Goal: Task Accomplishment & Management: Manage account settings

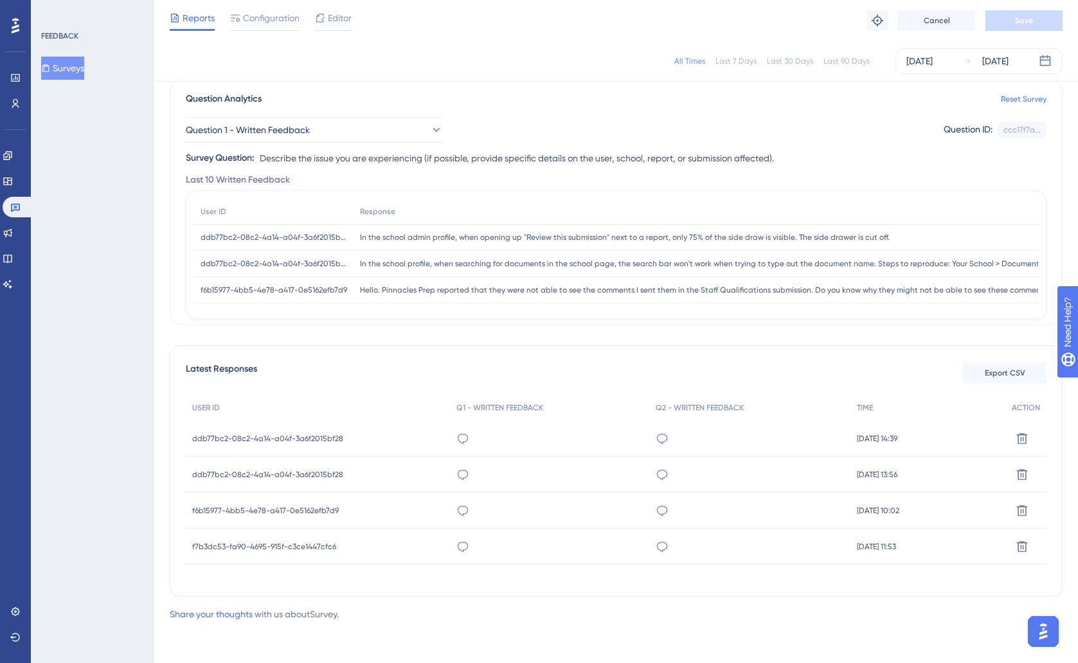
scroll to position [34, 0]
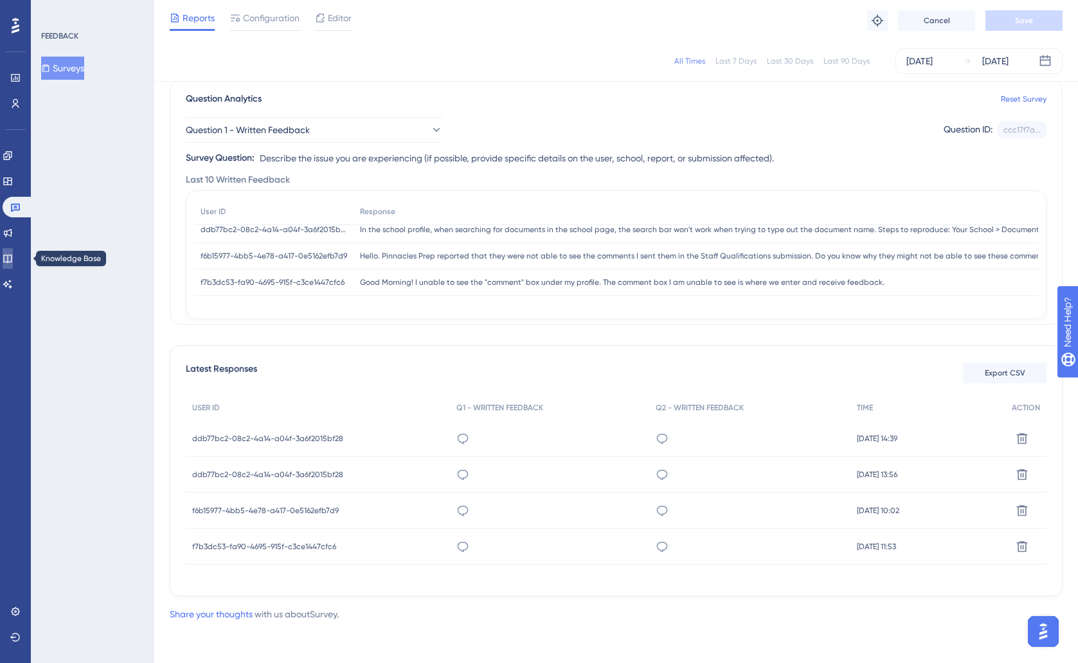
click at [13, 254] on icon at bounding box center [8, 258] width 10 height 10
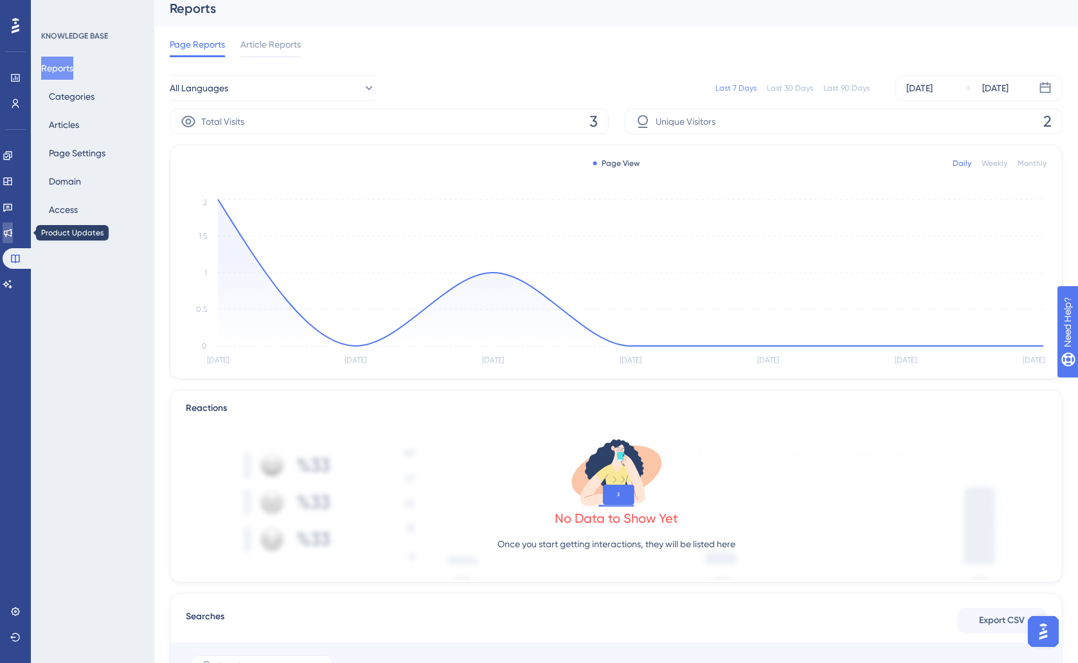
click at [13, 236] on link at bounding box center [8, 232] width 10 height 21
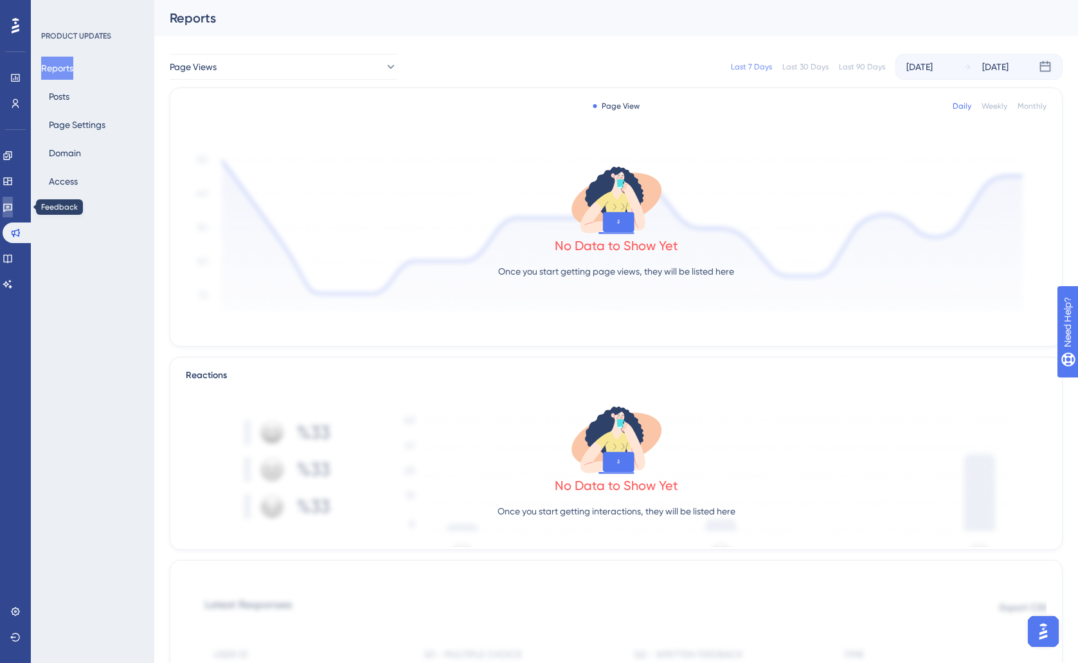
click at [12, 207] on icon at bounding box center [7, 208] width 9 height 8
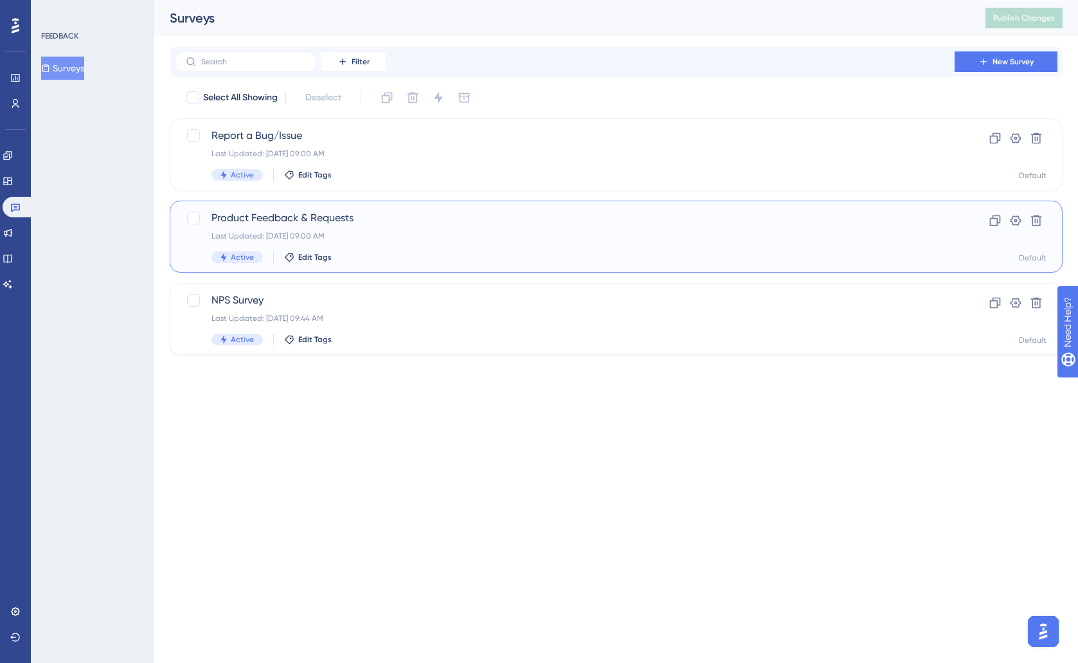
click at [407, 238] on div "Last Updated: [DATE] 09:00 AM" at bounding box center [564, 236] width 706 height 10
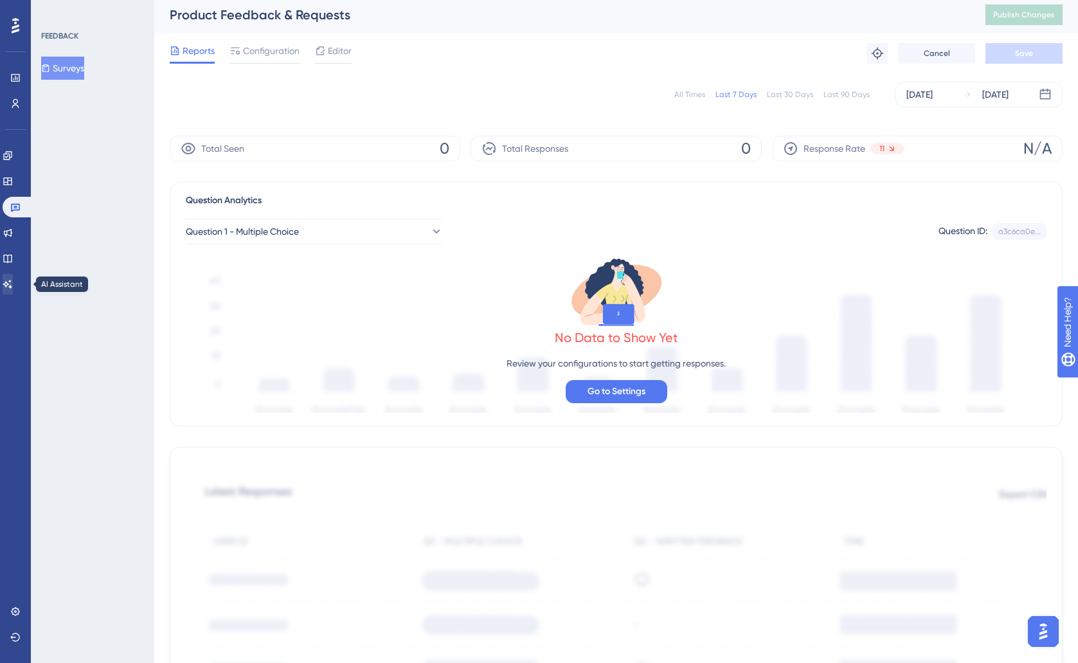
scroll to position [5, 0]
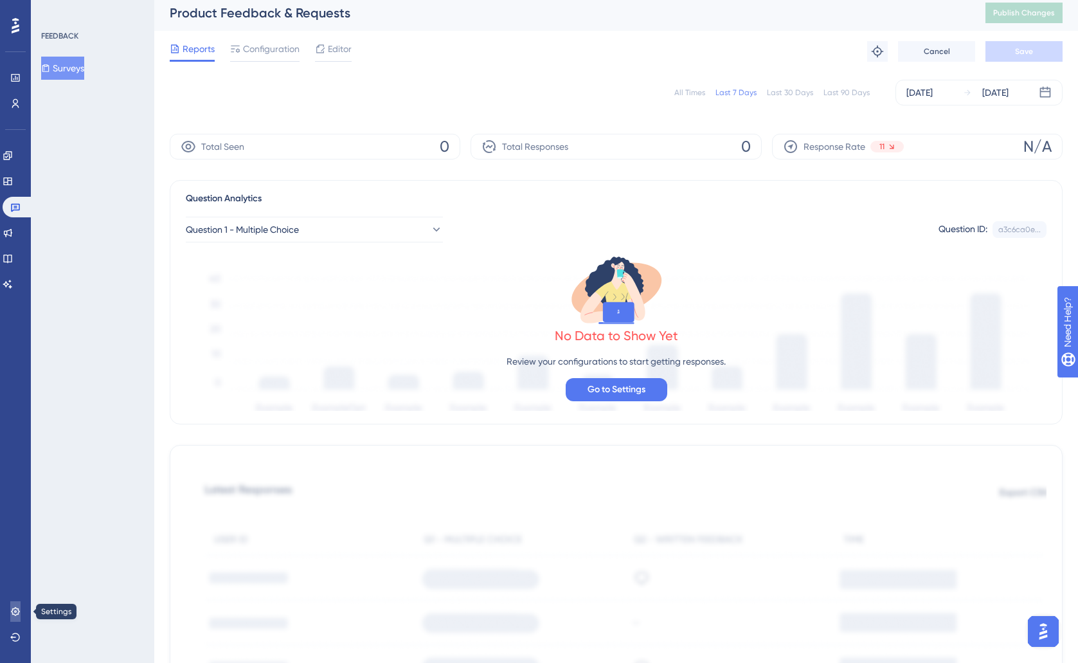
click at [10, 610] on link at bounding box center [15, 611] width 10 height 21
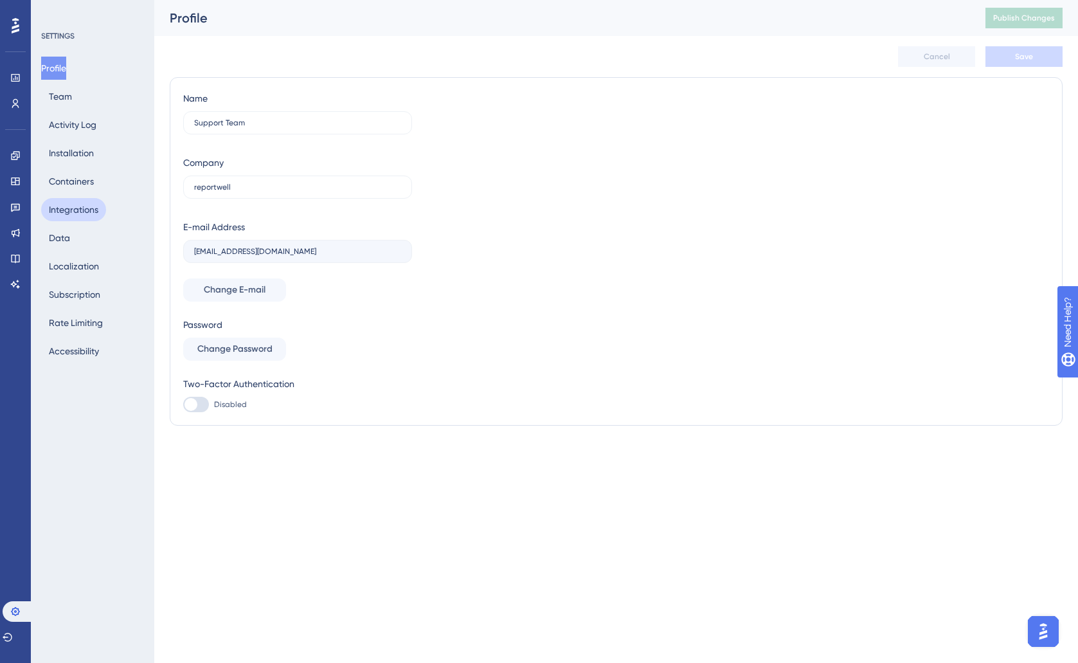
click at [65, 220] on button "Integrations" at bounding box center [73, 209] width 65 height 23
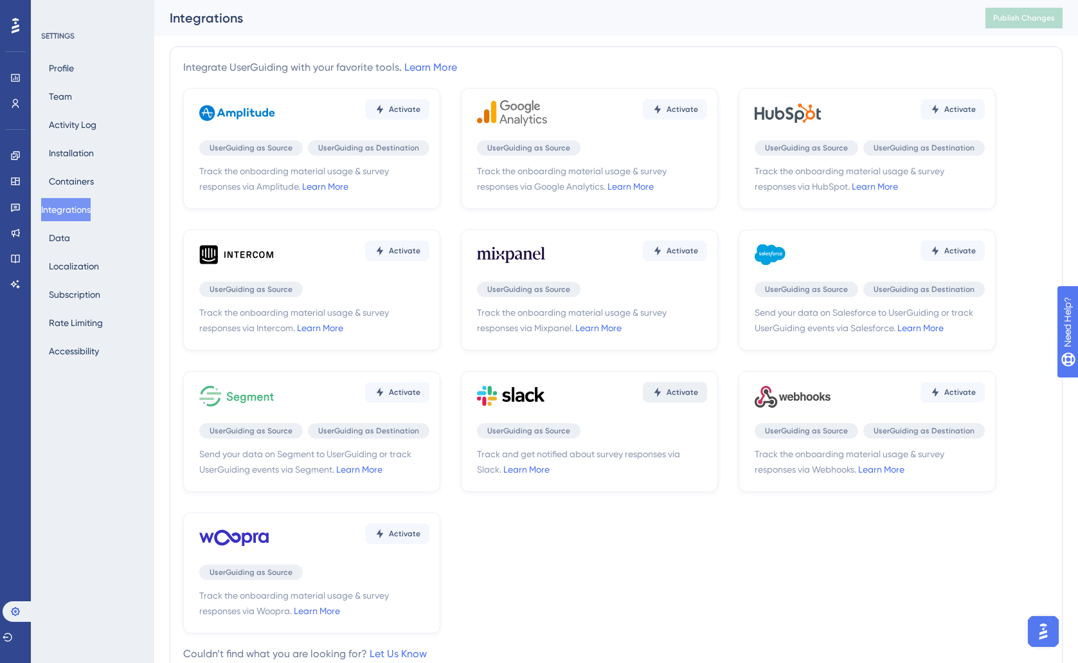
click at [684, 388] on span "Activate" at bounding box center [682, 392] width 31 height 10
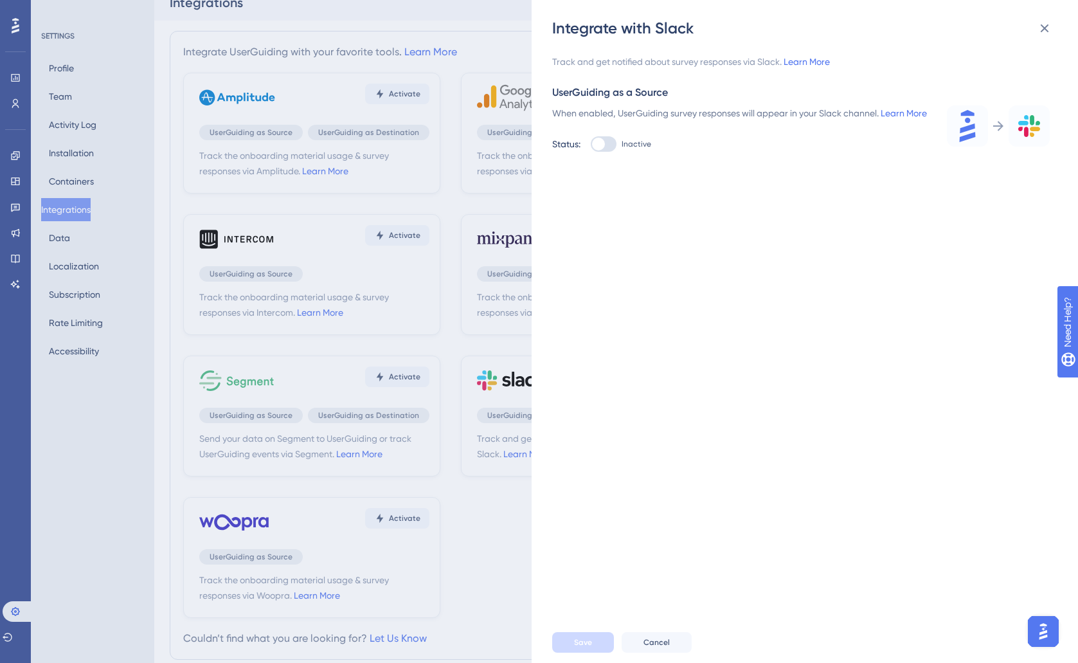
scroll to position [18, 0]
click at [904, 113] on link "Learn More" at bounding box center [904, 113] width 46 height 10
click at [605, 150] on div at bounding box center [598, 144] width 13 height 13
click at [591, 145] on input "Inactive" at bounding box center [590, 144] width 1 height 1
checkbox input "true"
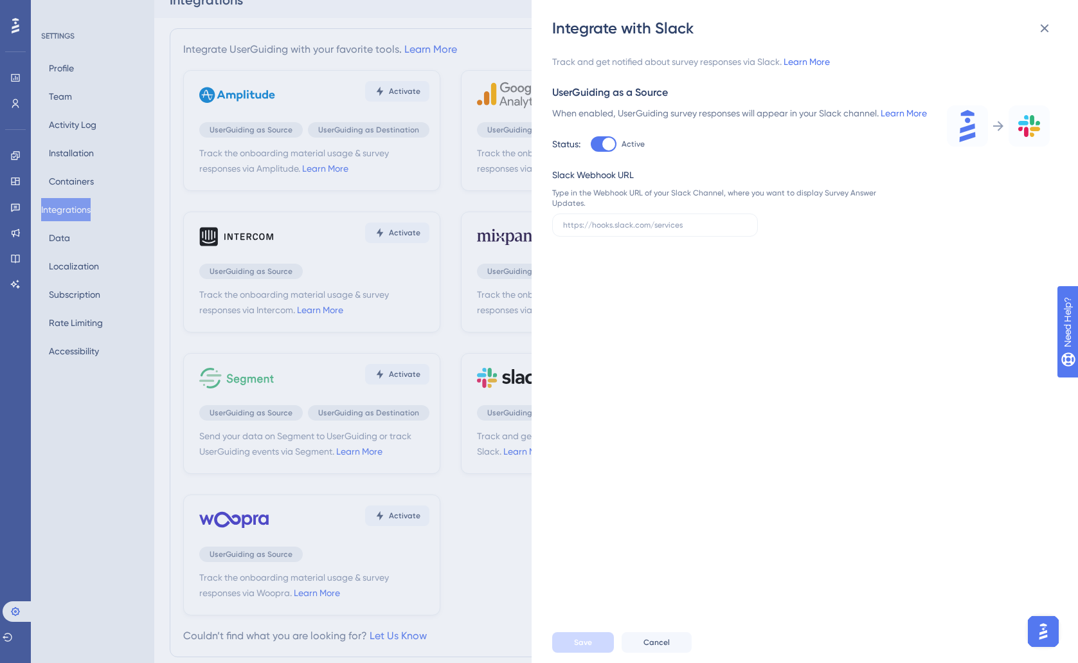
click at [431, 26] on div "Integrate with Slack Track and get notified about survey responses via Slack. L…" at bounding box center [539, 331] width 1078 height 663
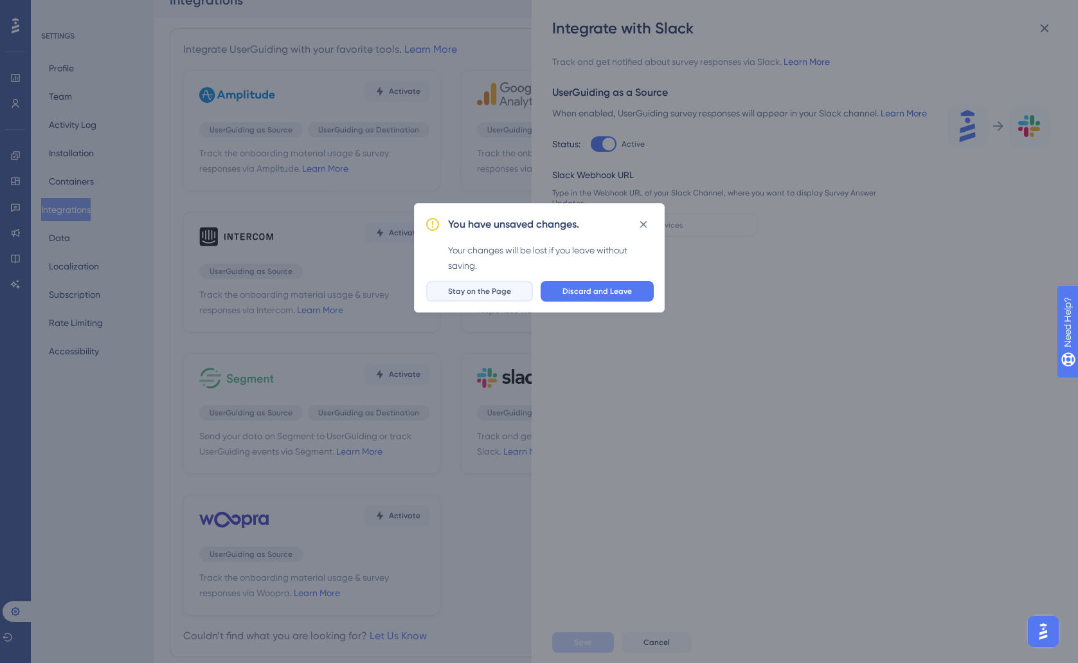
click at [487, 295] on span "Stay on the Page" at bounding box center [479, 291] width 63 height 10
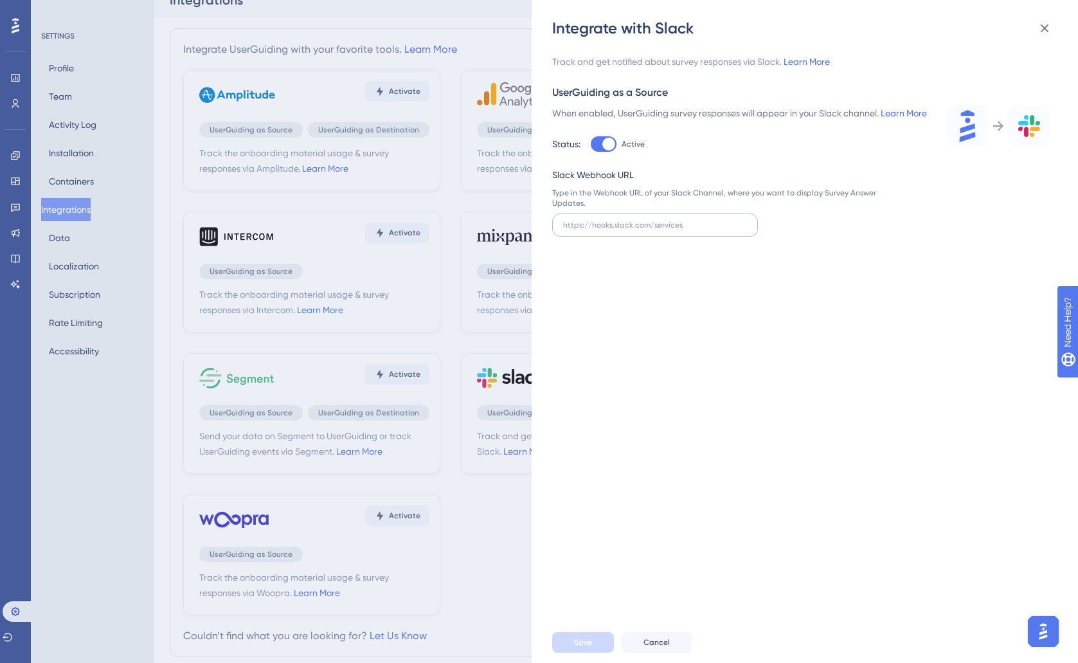
click at [579, 233] on label at bounding box center [655, 224] width 206 height 23
click at [579, 229] on input "text" at bounding box center [655, 224] width 184 height 9
paste input "[URL][DOMAIN_NAME]"
type input "[URL][DOMAIN_NAME]"
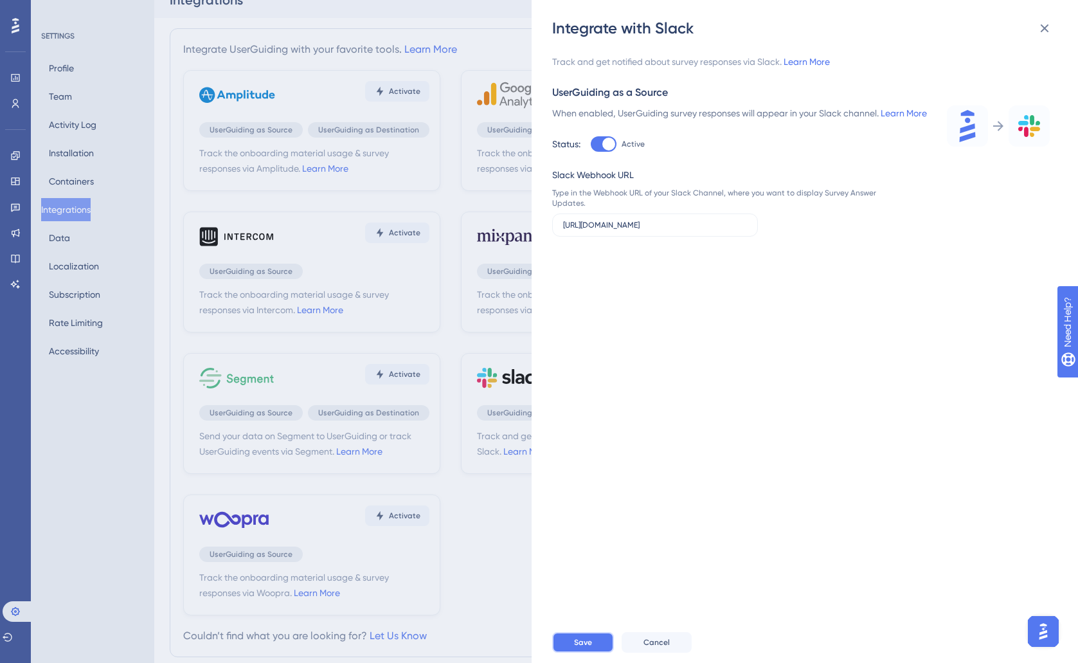
click at [580, 641] on span "Save" at bounding box center [583, 642] width 18 height 10
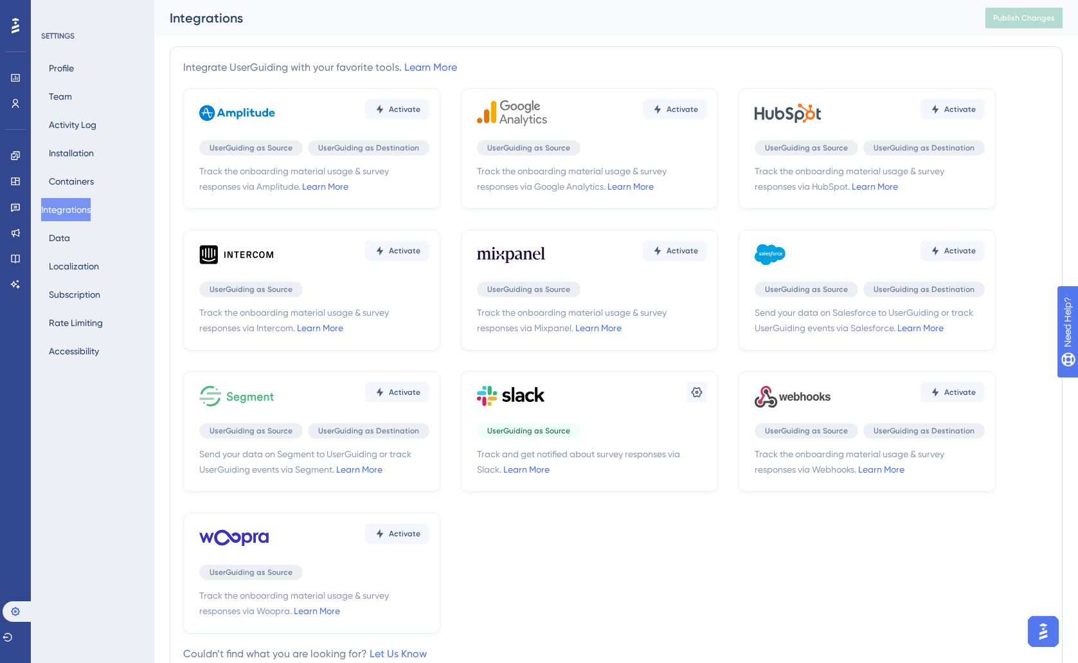
scroll to position [8, 0]
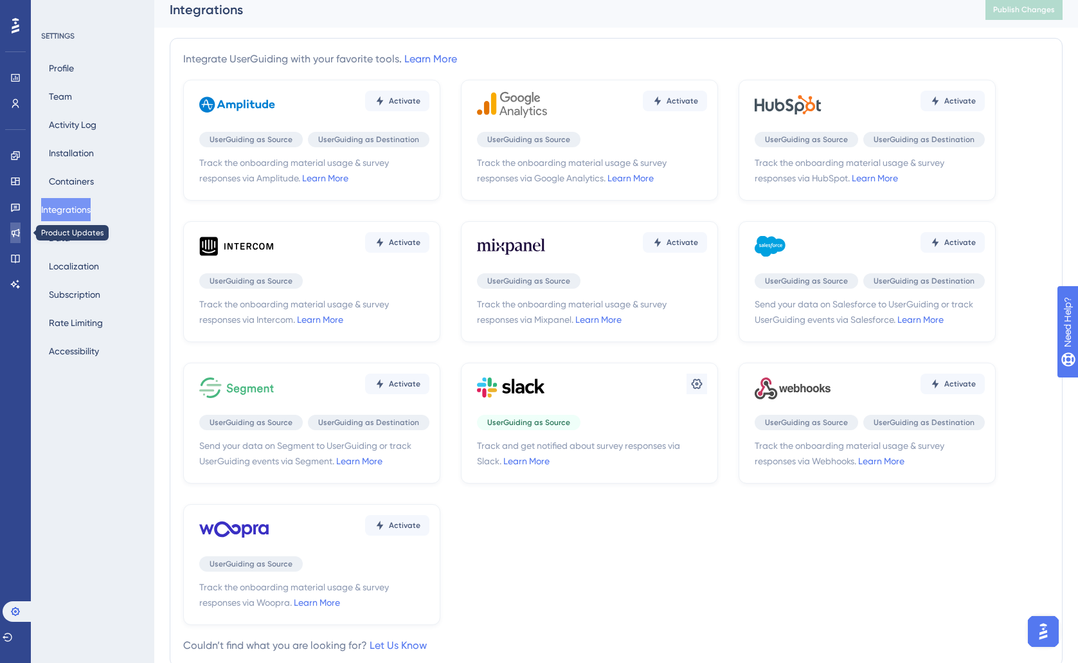
click at [15, 233] on icon at bounding box center [15, 233] width 10 height 10
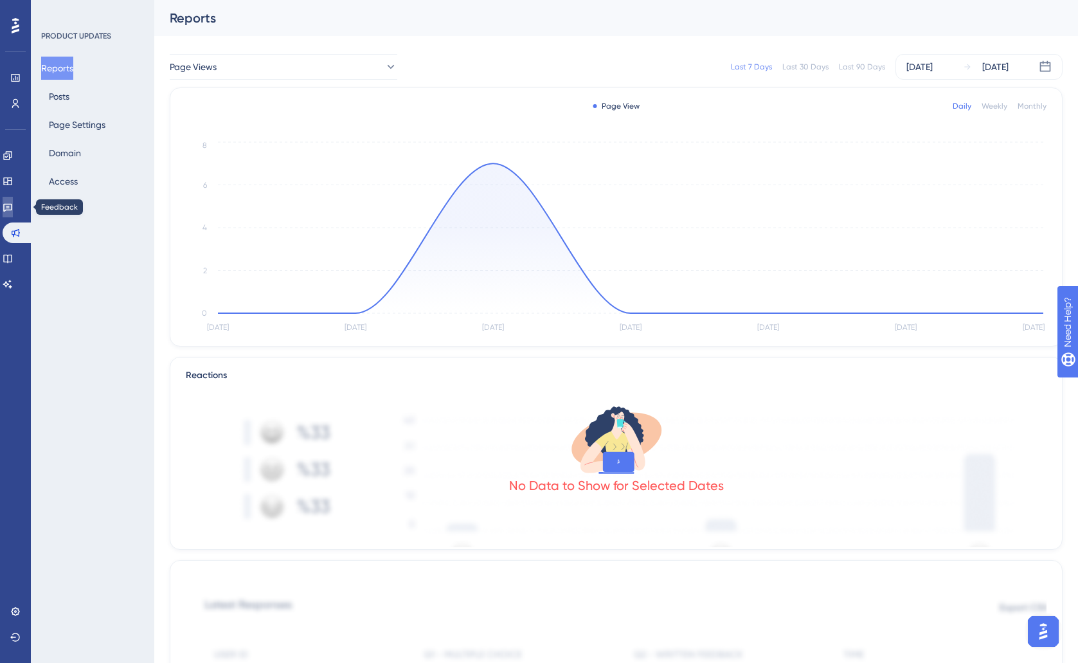
click at [13, 206] on icon at bounding box center [8, 207] width 10 height 10
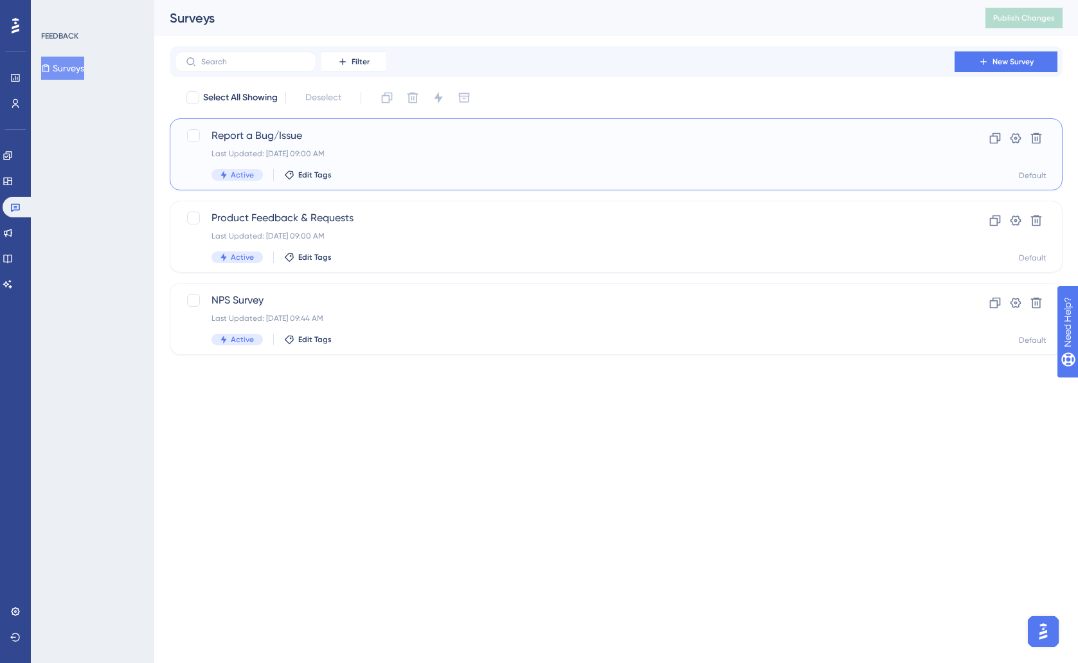
click at [429, 157] on div "Last Updated: [DATE] 09:00 AM" at bounding box center [564, 153] width 706 height 10
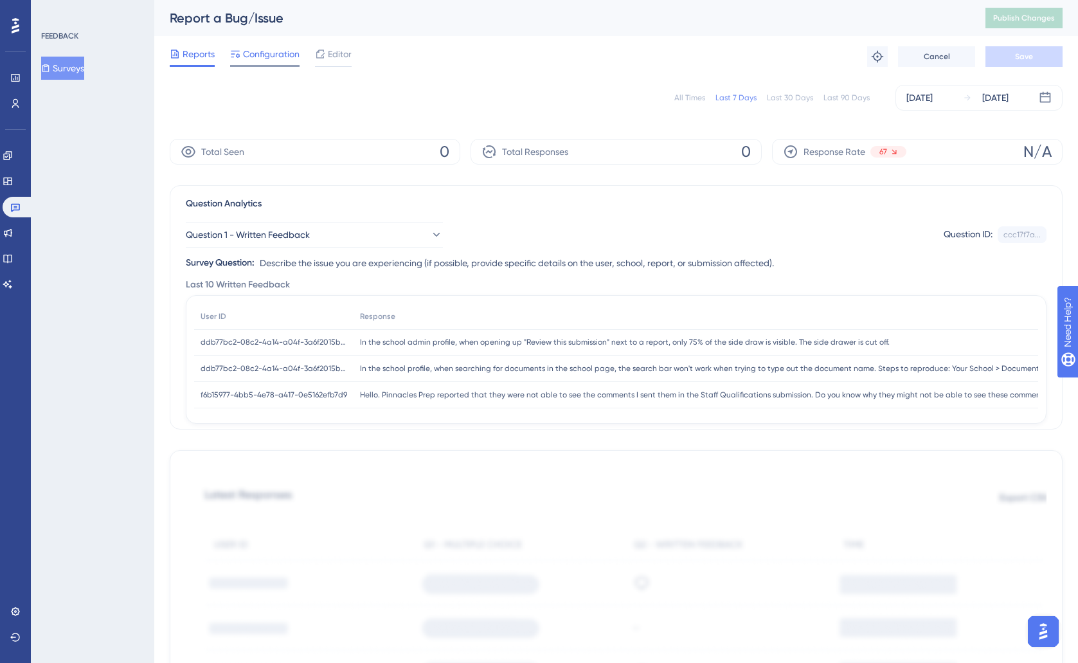
click at [275, 50] on span "Configuration" at bounding box center [271, 53] width 57 height 15
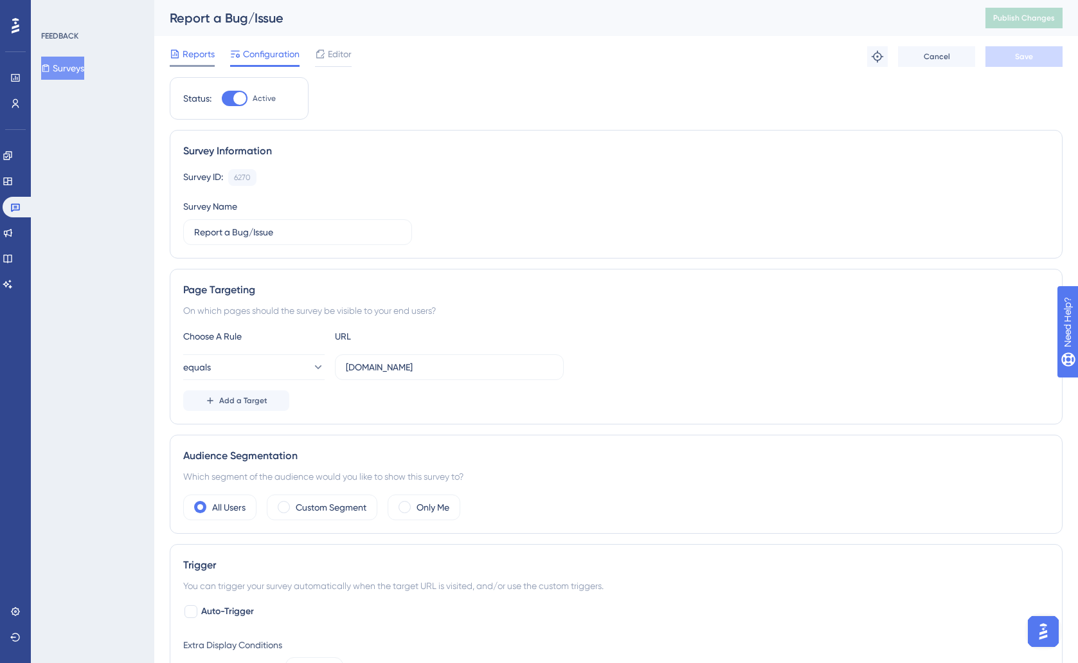
click at [197, 60] on span "Reports" at bounding box center [199, 53] width 32 height 15
